Goal: Information Seeking & Learning: Check status

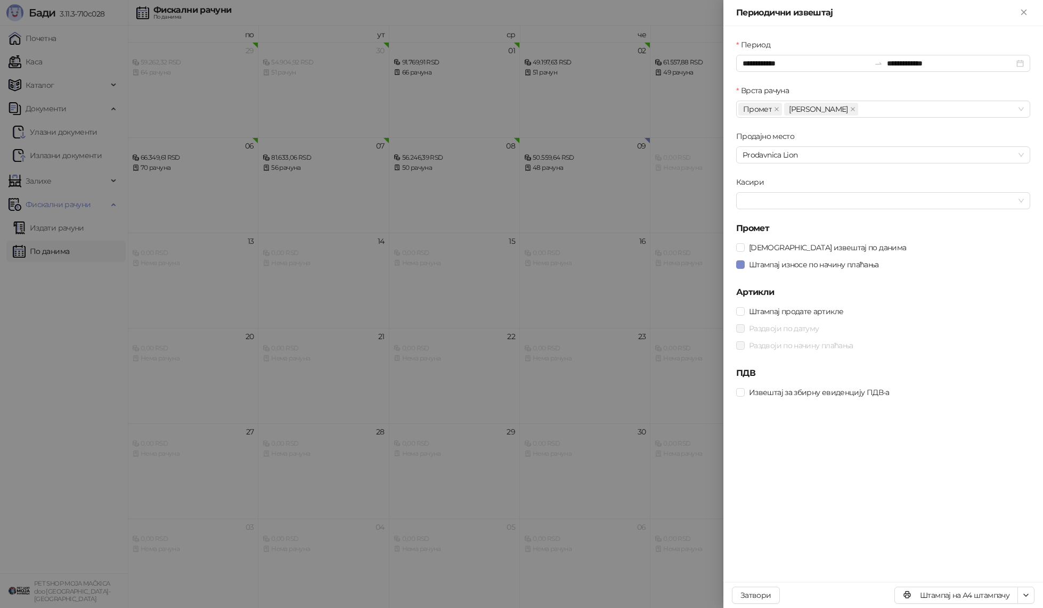
click at [264, 117] on div at bounding box center [521, 304] width 1043 height 608
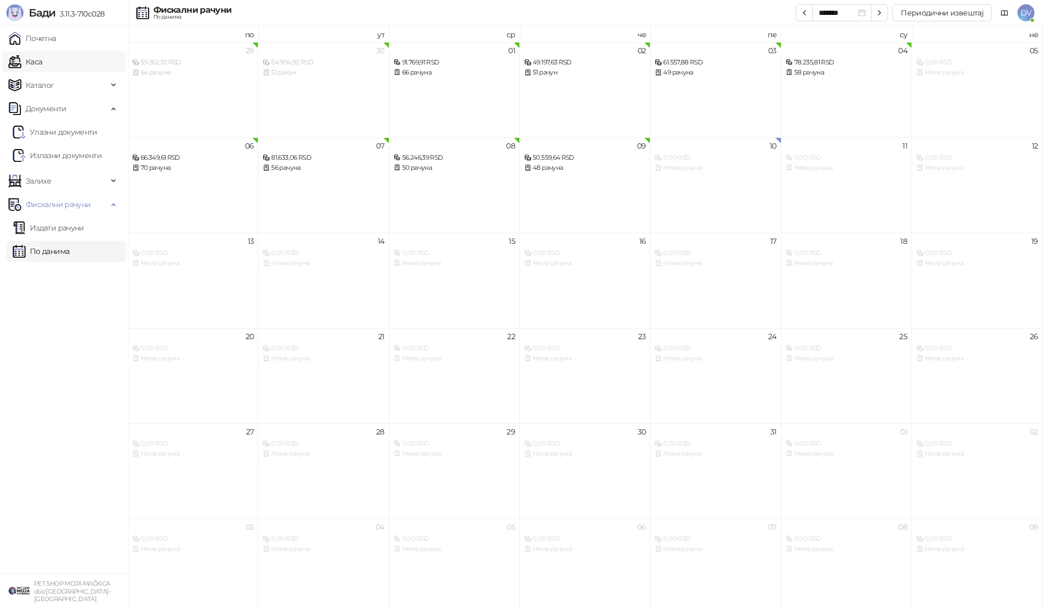
click at [42, 61] on link "Каса" at bounding box center [26, 61] width 34 height 21
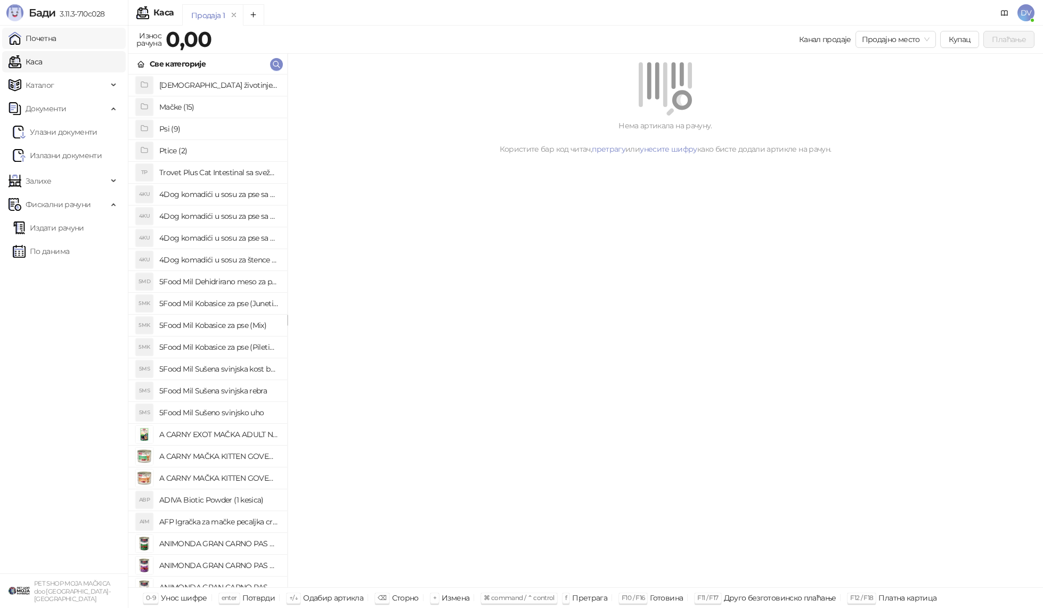
click at [56, 39] on link "Почетна" at bounding box center [33, 38] width 48 height 21
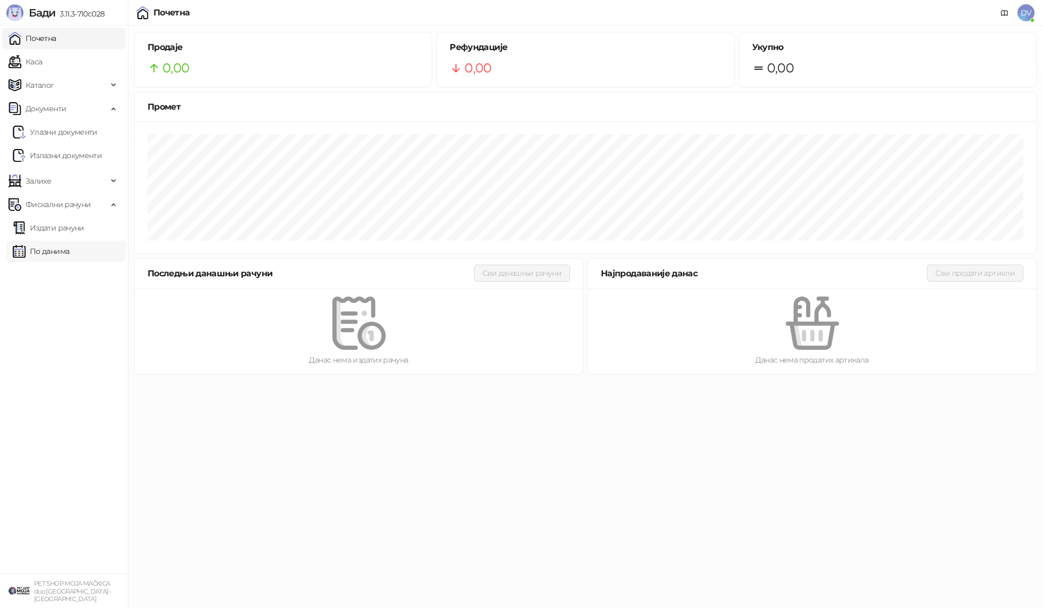
click at [68, 250] on link "По данима" at bounding box center [41, 251] width 56 height 21
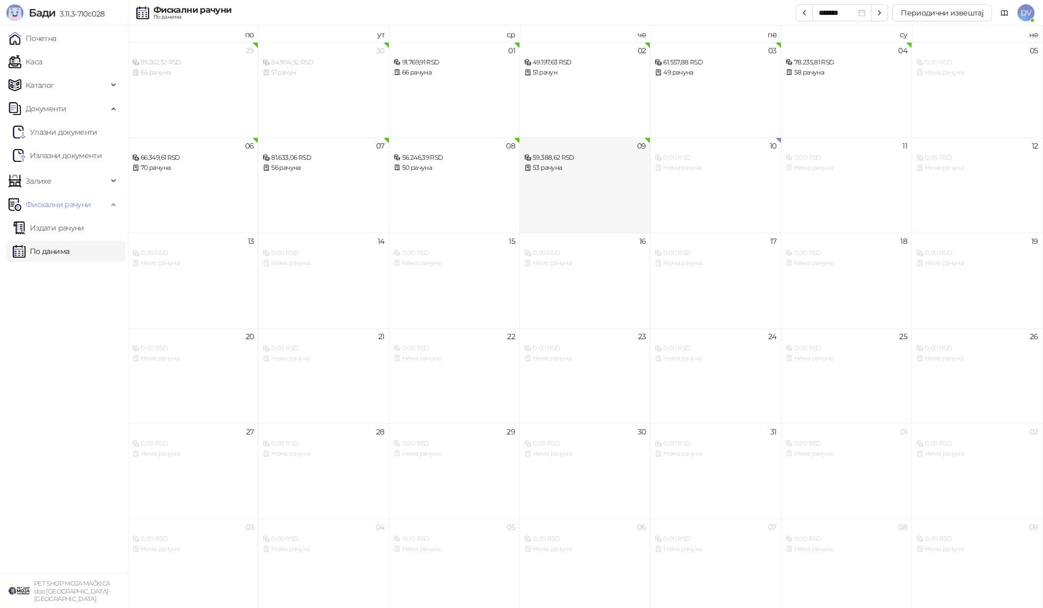
click at [536, 159] on div "59.388,62 RSD" at bounding box center [584, 158] width 121 height 10
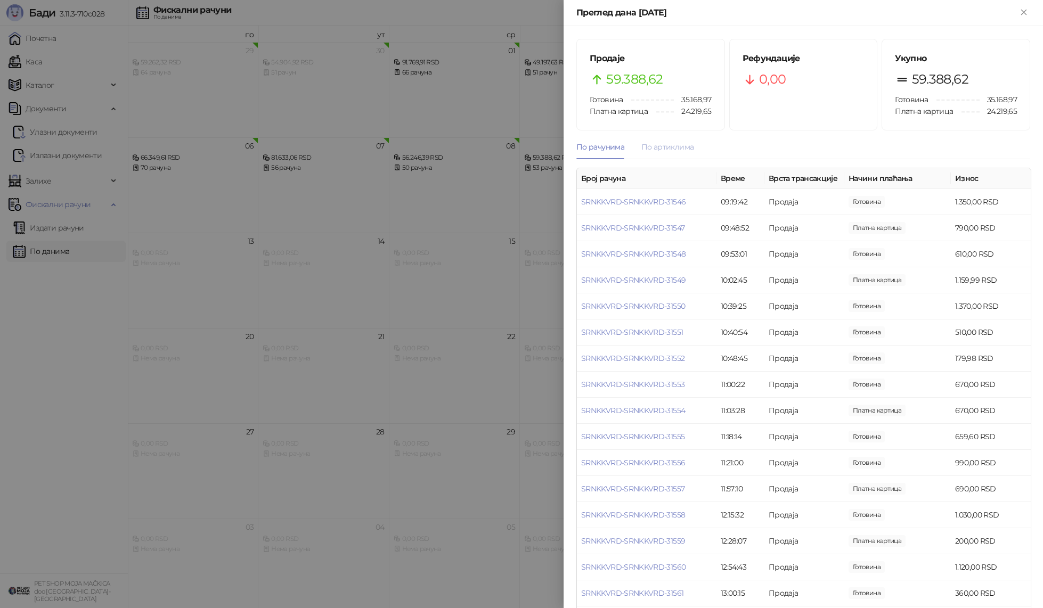
click at [666, 153] on div "По артиклима" at bounding box center [667, 147] width 52 height 25
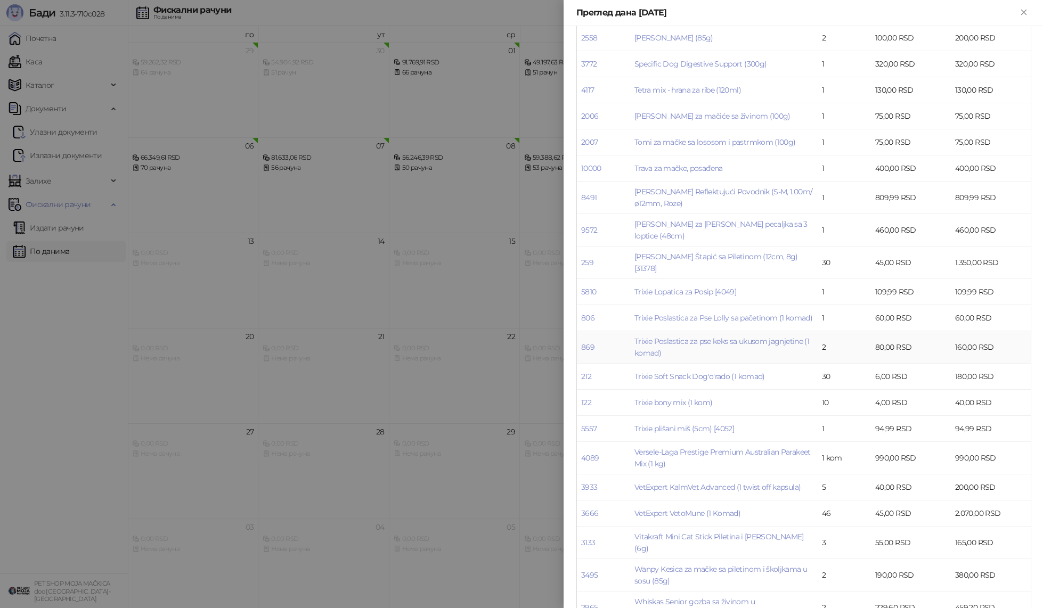
scroll to position [2631, 0]
click at [851, 328] on td "2" at bounding box center [844, 344] width 53 height 32
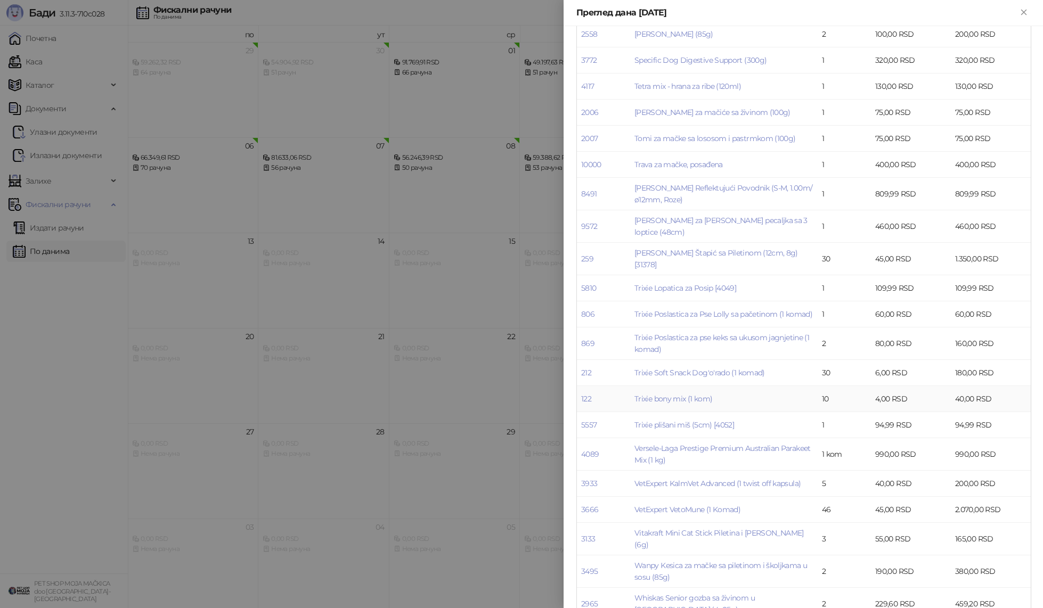
click at [652, 386] on td "Trixie bony mix (1 kom)" at bounding box center [724, 399] width 188 height 26
